Goal: Transaction & Acquisition: Purchase product/service

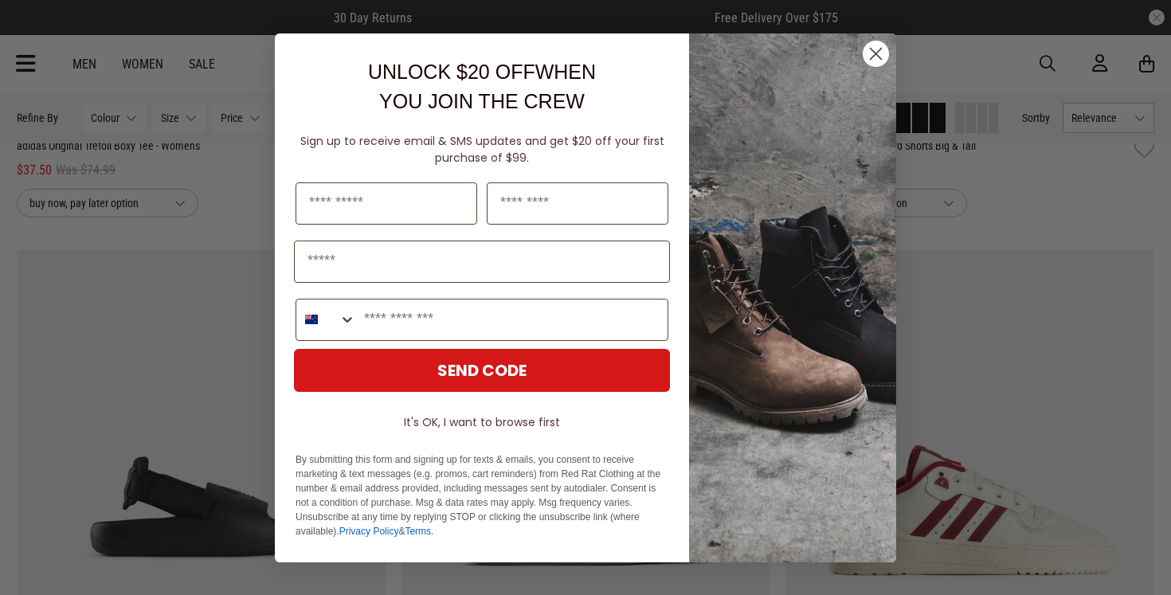
scroll to position [2607, 0]
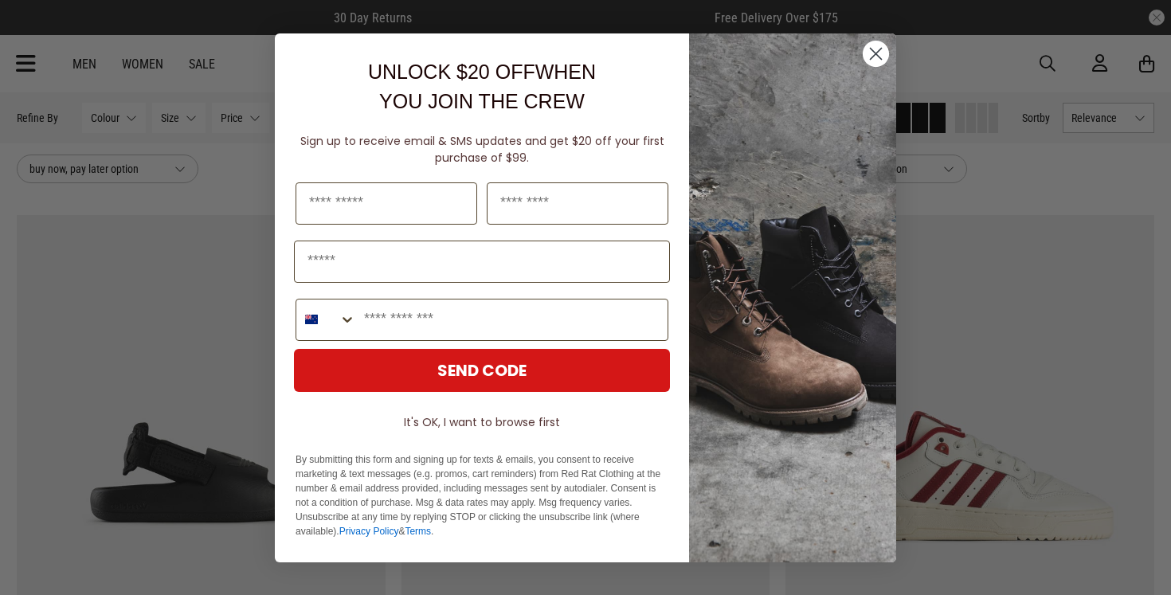
click at [875, 45] on circle "Close dialog" at bounding box center [876, 53] width 26 height 26
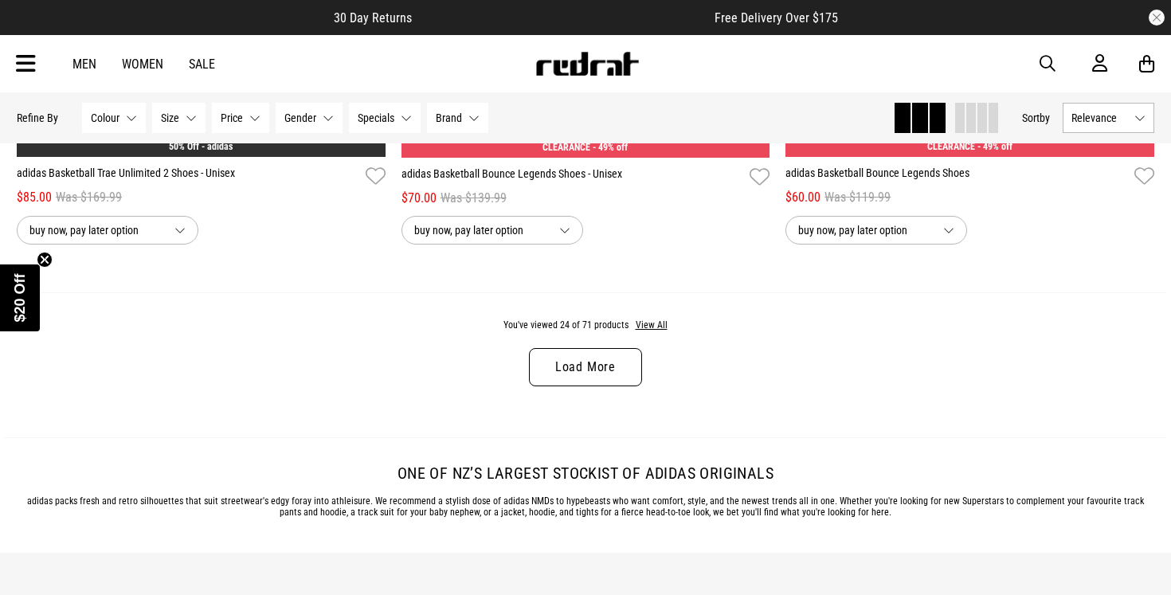
scroll to position [5161, 0]
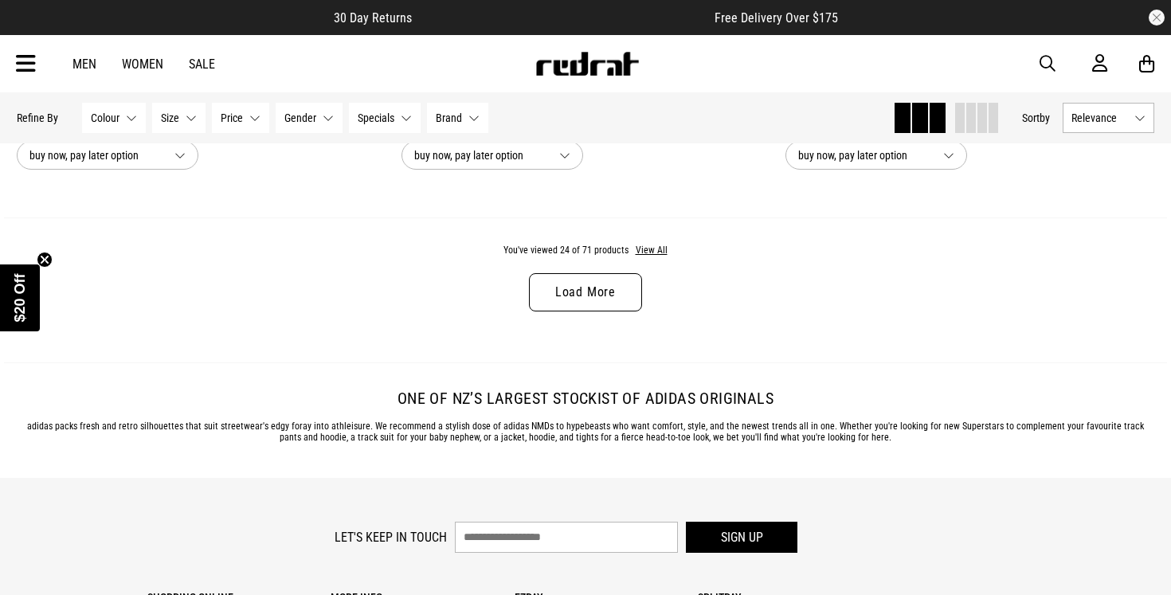
click at [580, 307] on link "Load More" at bounding box center [585, 292] width 113 height 38
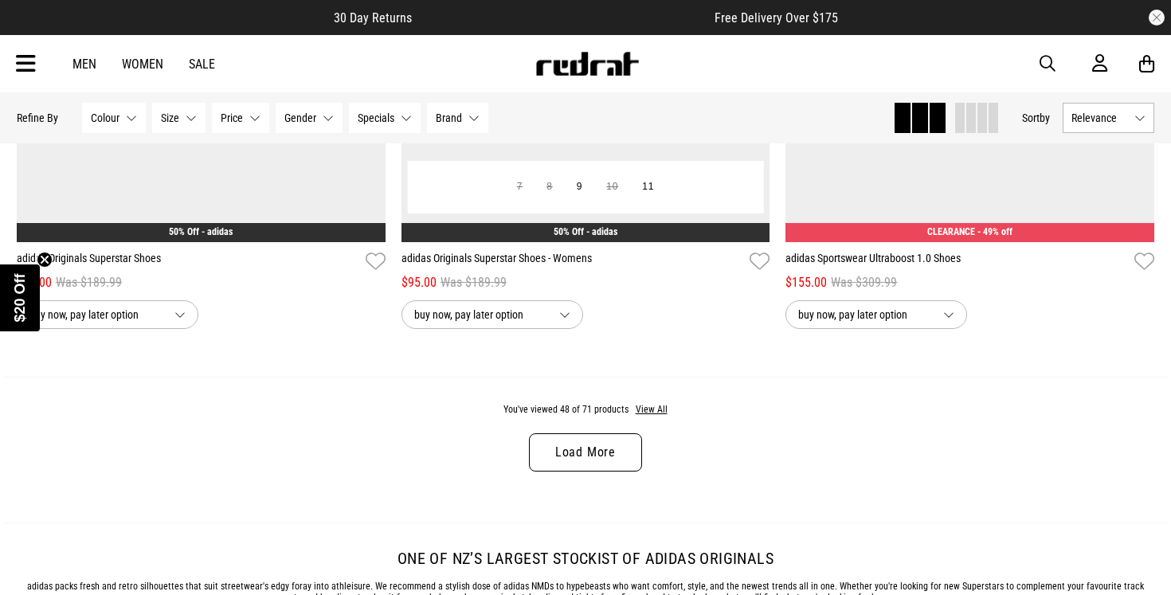
scroll to position [10147, 0]
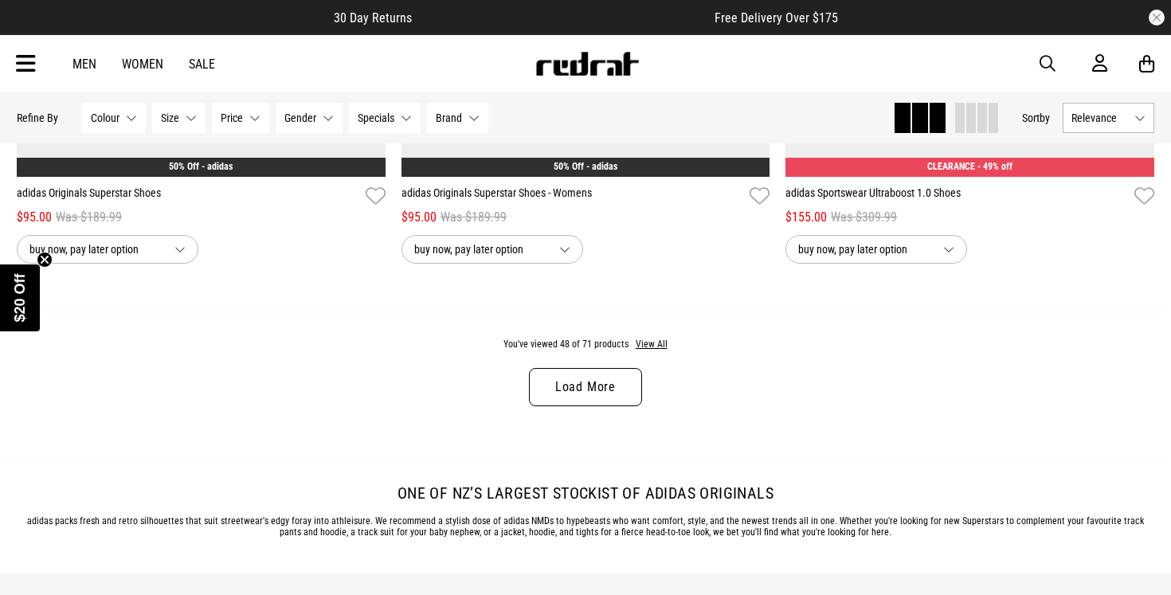
click at [619, 389] on link "Load More" at bounding box center [585, 387] width 113 height 38
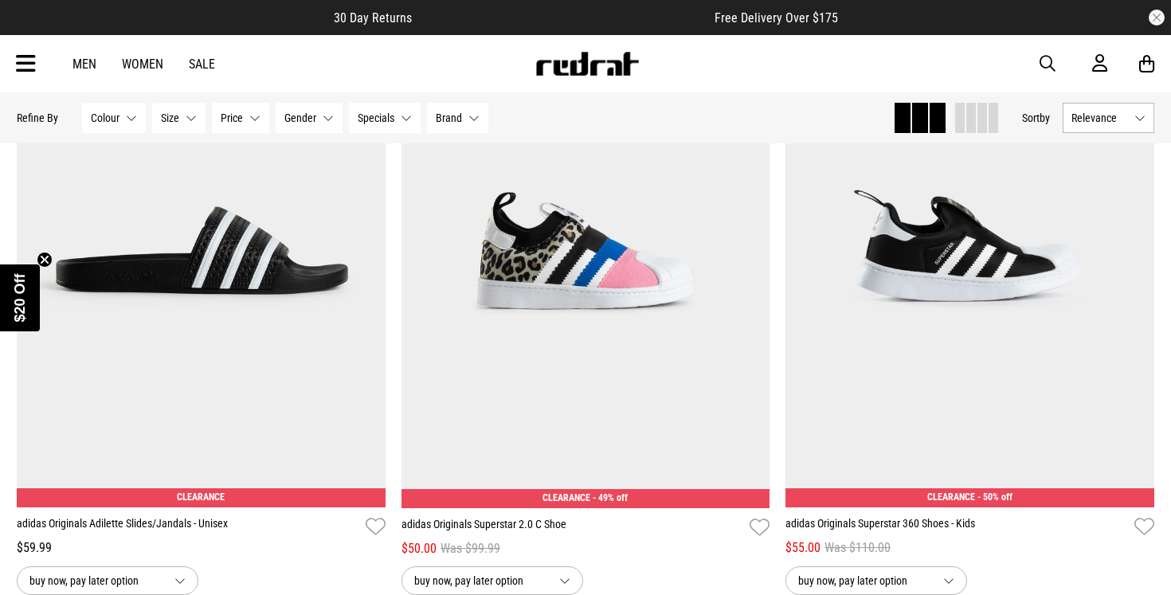
scroll to position [12469, 0]
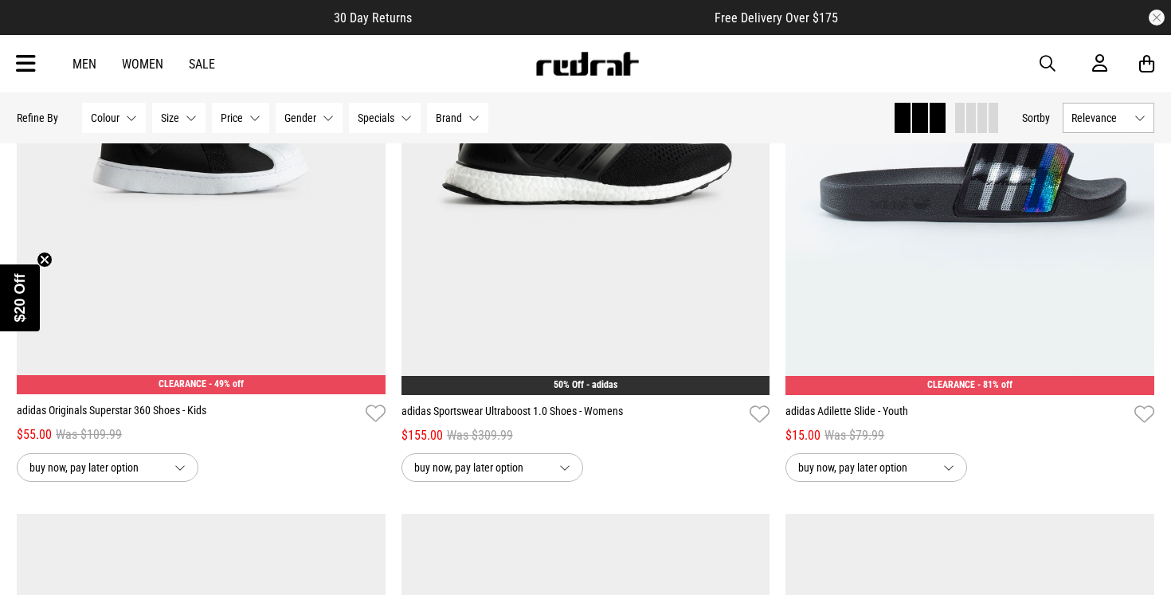
click at [1044, 61] on span "button" at bounding box center [1048, 63] width 16 height 19
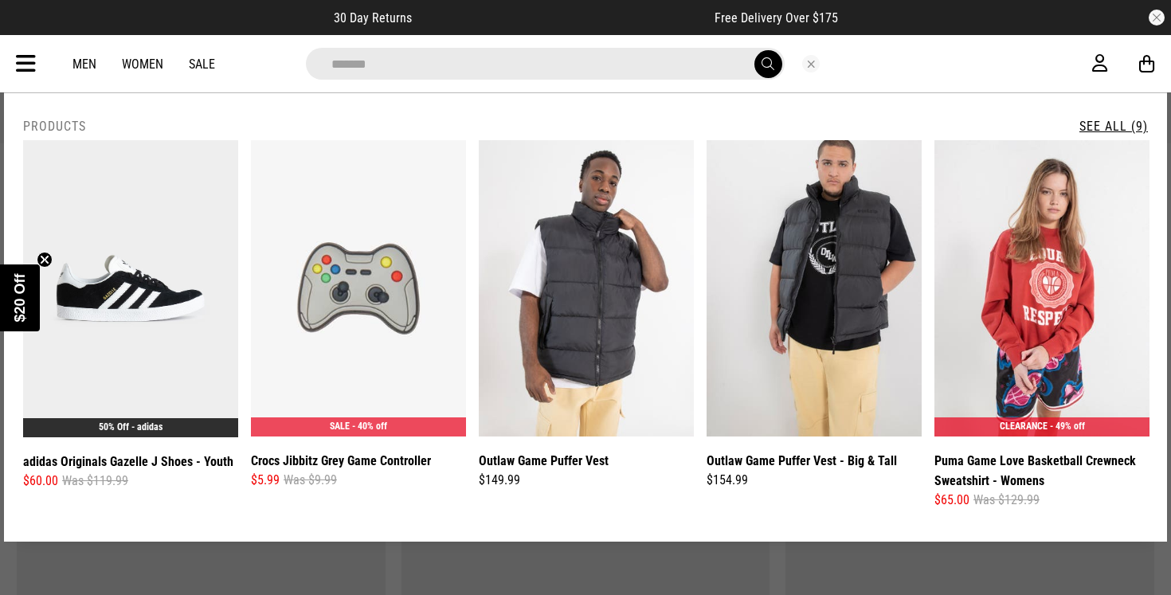
type input "*******"
click at [754, 50] on button "submit" at bounding box center [768, 64] width 28 height 28
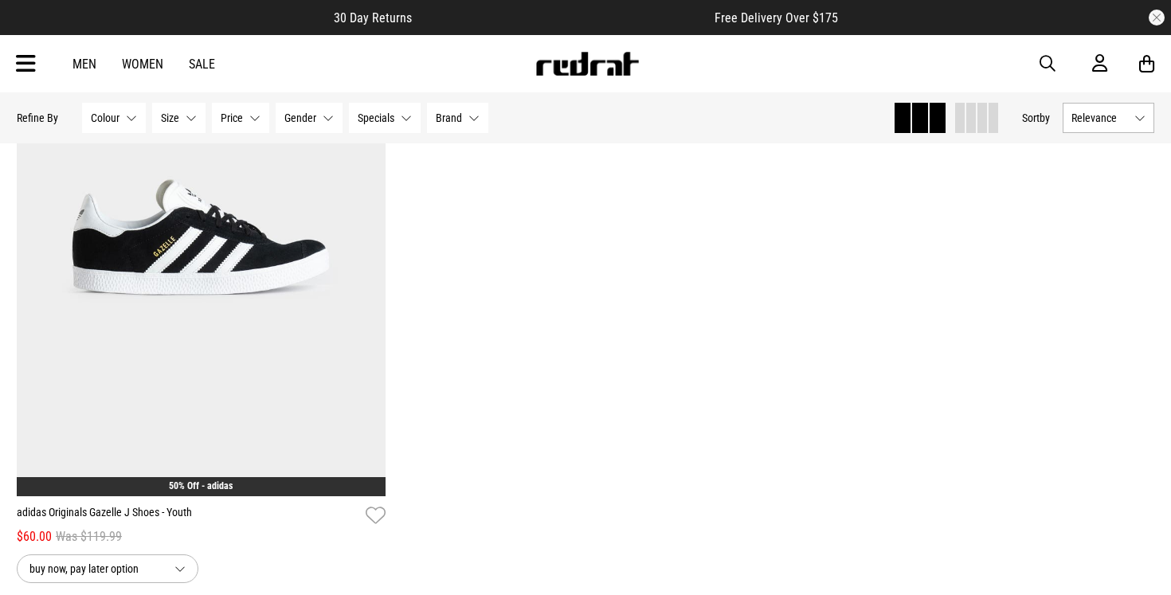
scroll to position [166, 0]
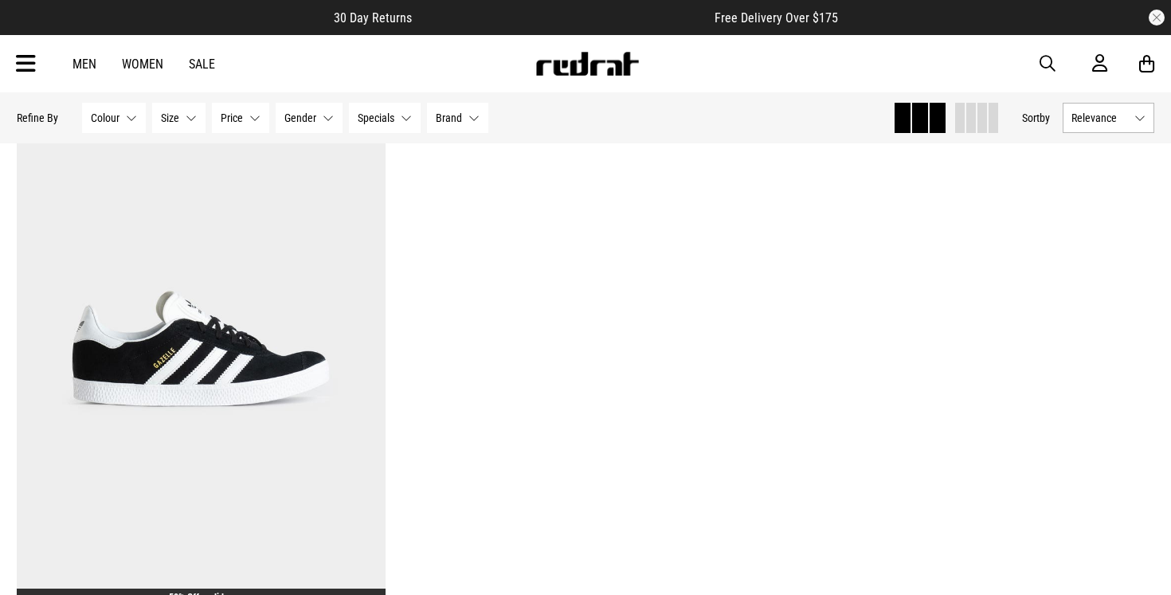
click at [1045, 57] on span "button" at bounding box center [1048, 63] width 16 height 19
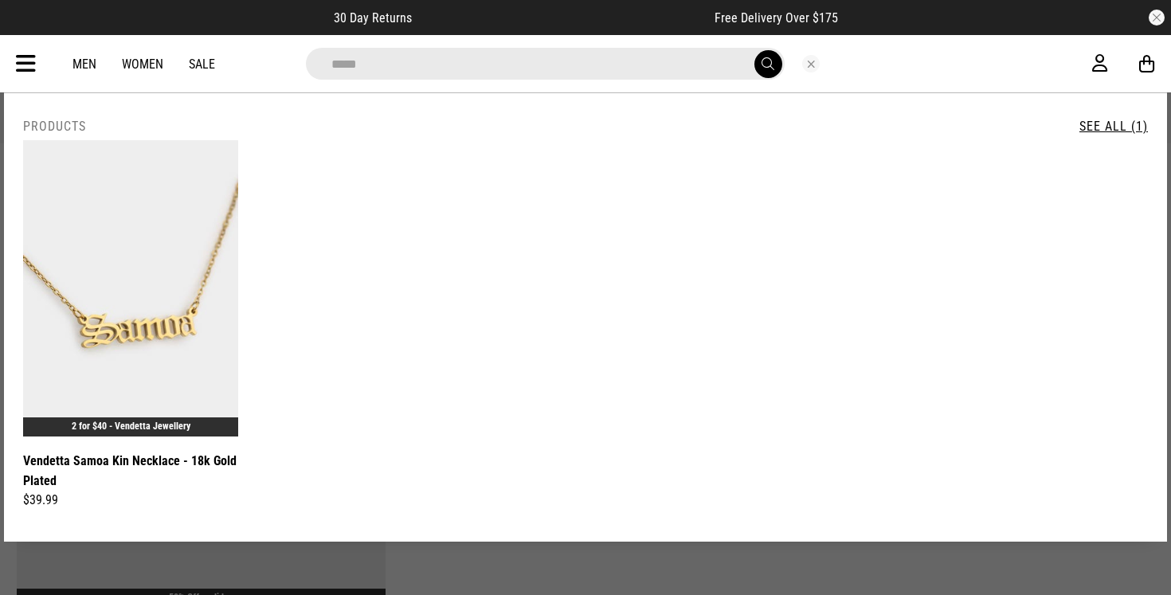
type input "*****"
click at [754, 50] on button "submit" at bounding box center [768, 64] width 28 height 28
